Goal: Find specific page/section: Find specific page/section

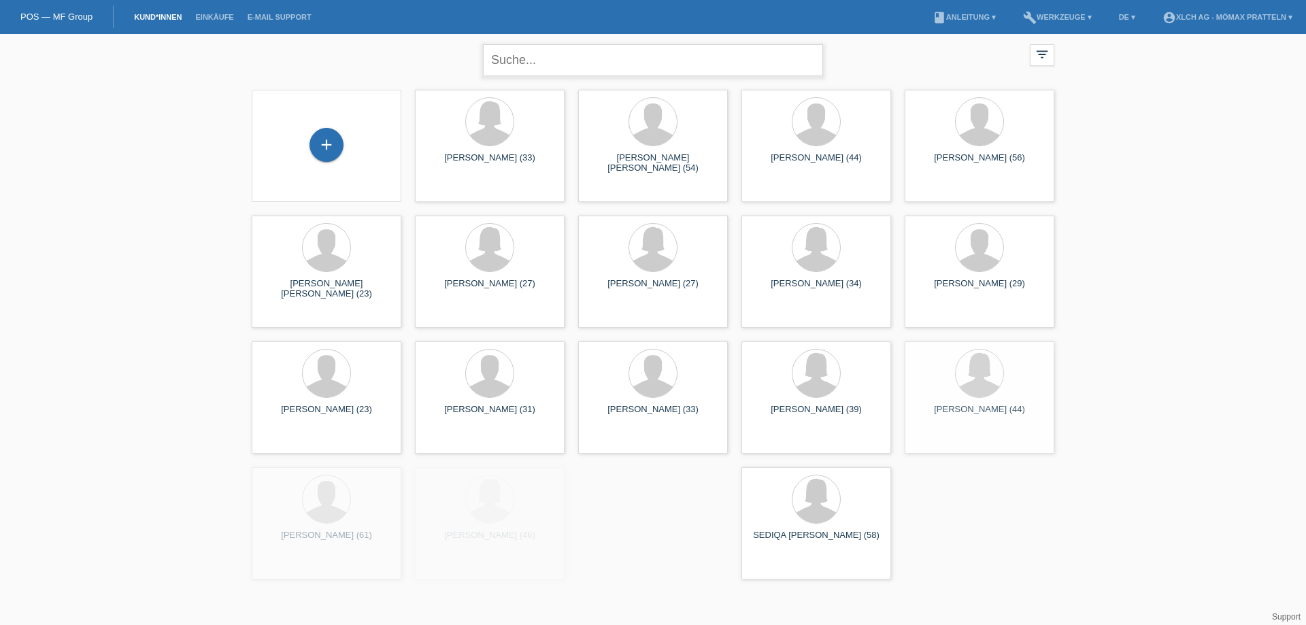
click at [576, 61] on input "text" at bounding box center [653, 60] width 340 height 32
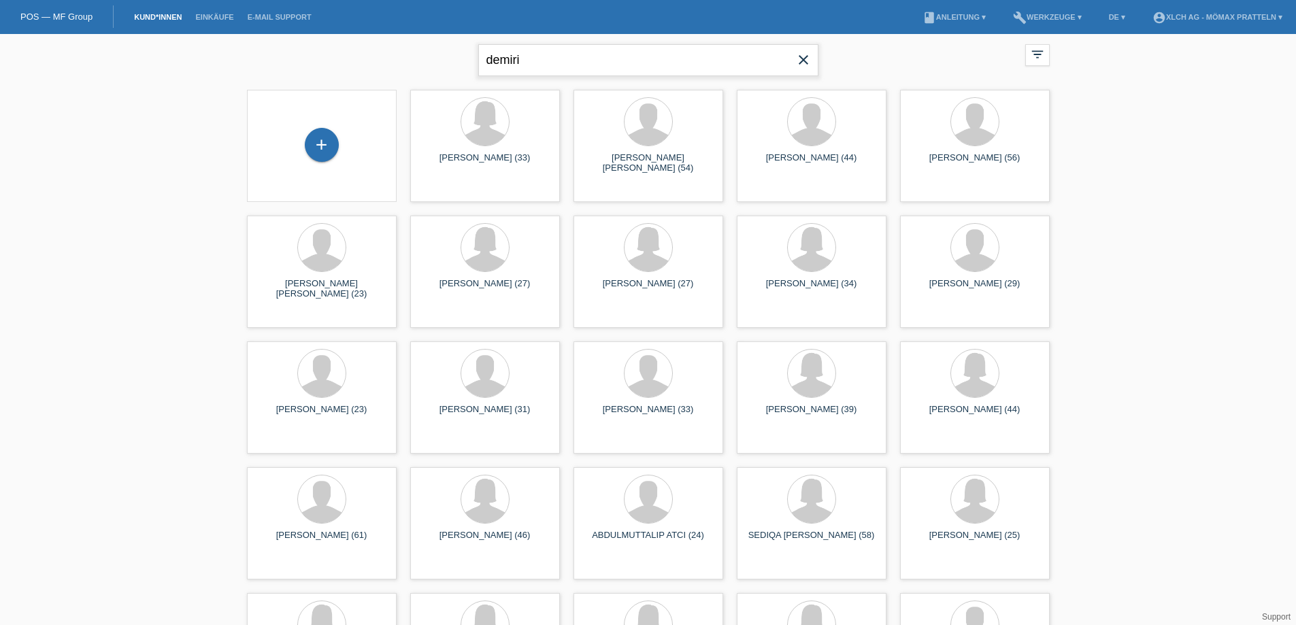
type input "demiri"
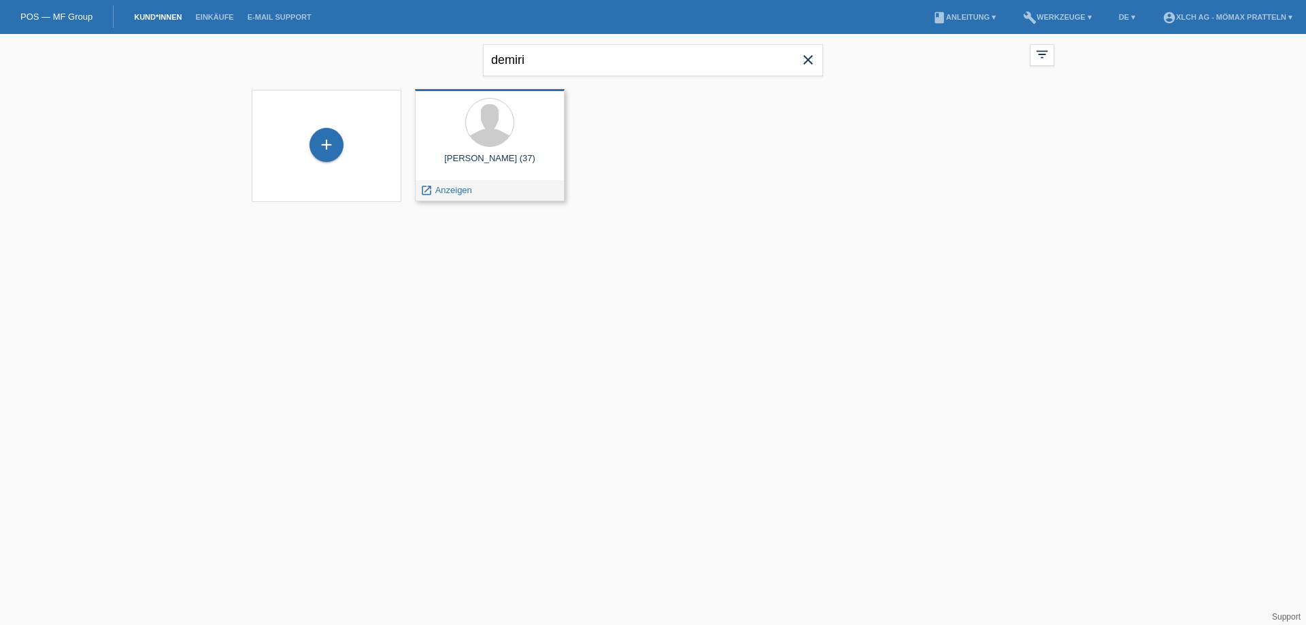
click at [530, 151] on div "Labinot Demiri (37) launch Anzeigen" at bounding box center [490, 145] width 150 height 112
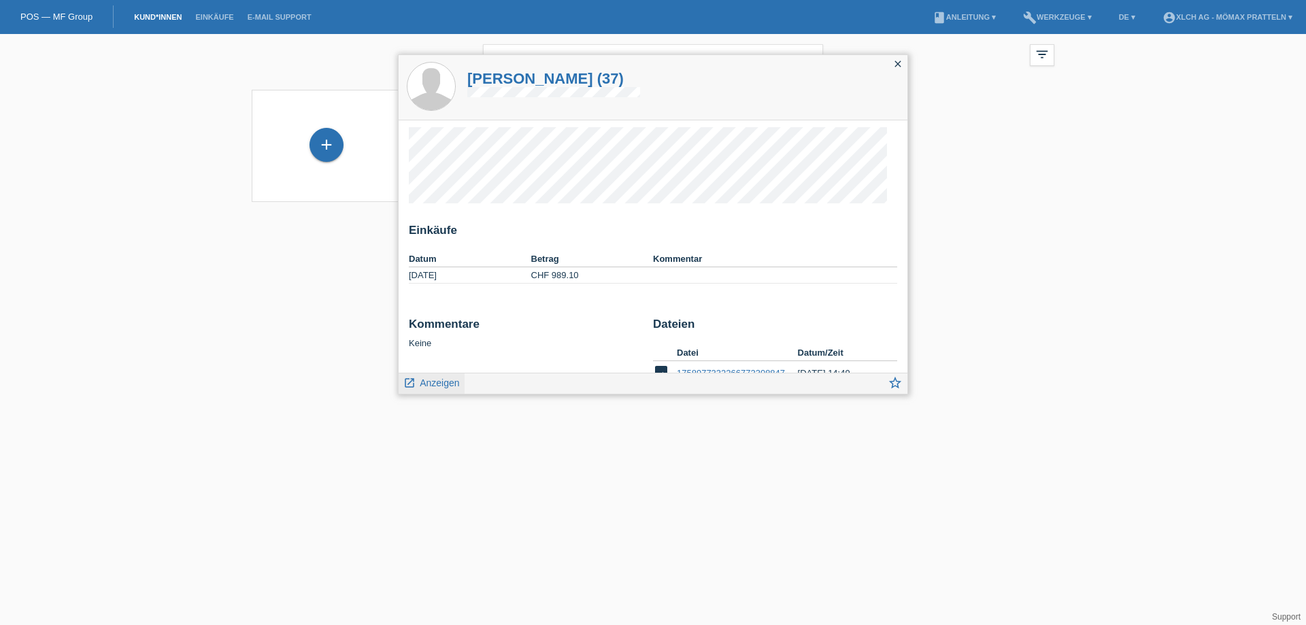
click at [440, 381] on span "Anzeigen" at bounding box center [439, 383] width 39 height 11
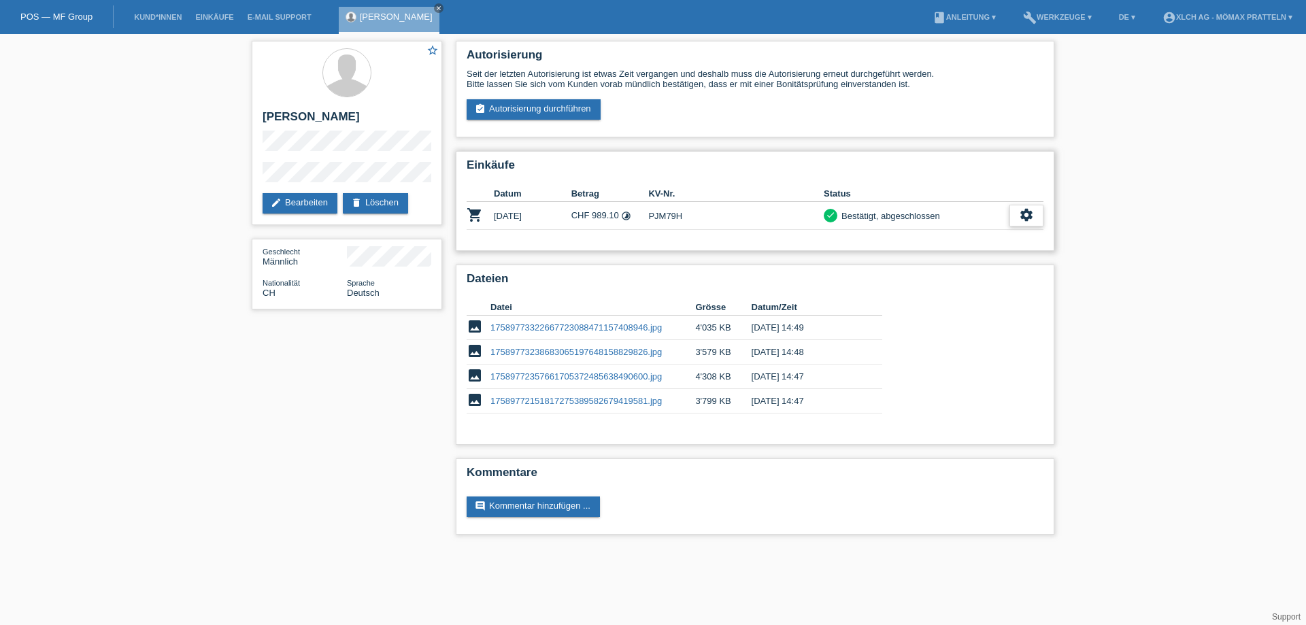
click at [1031, 209] on icon "settings" at bounding box center [1026, 215] width 15 height 15
